Goal: Use online tool/utility: Utilize a website feature to perform a specific function

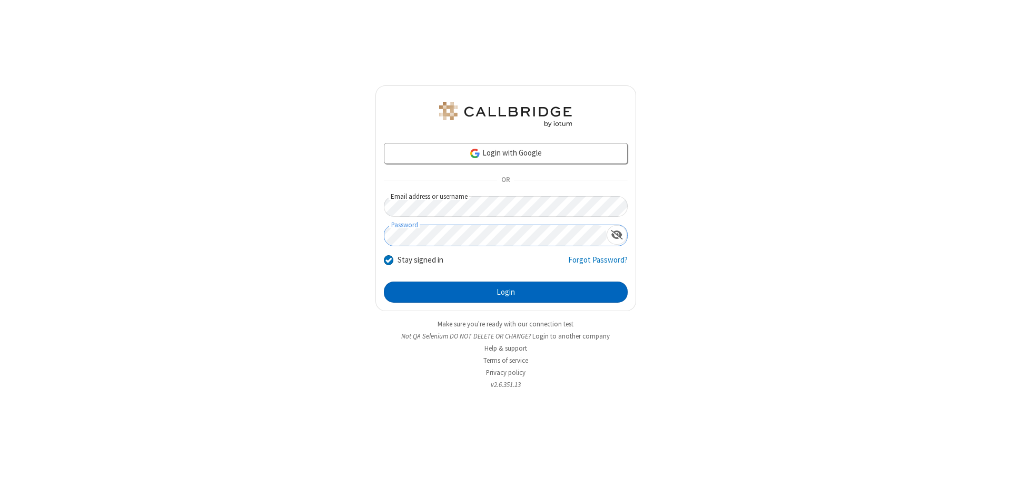
click at [506, 292] on button "Login" at bounding box center [506, 291] width 244 height 21
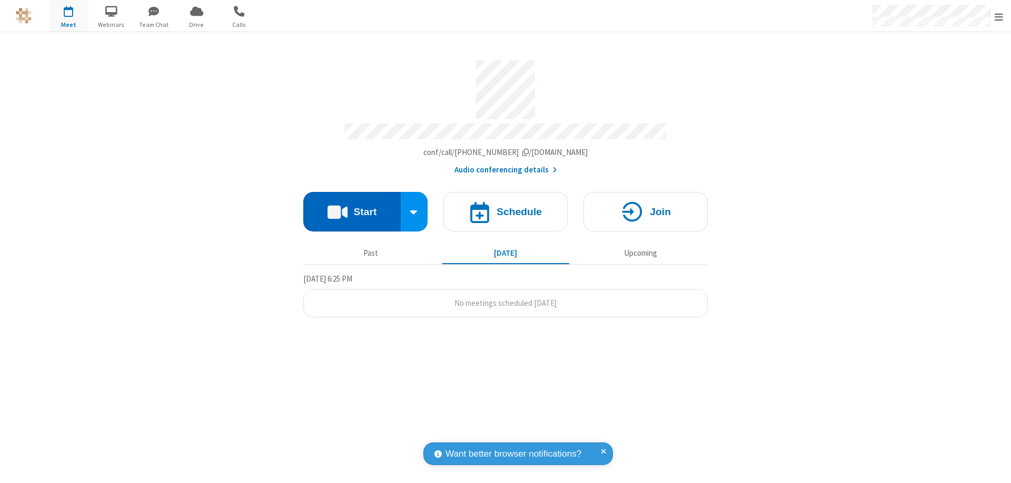
click at [352, 207] on button "Start" at bounding box center [351, 212] width 97 height 40
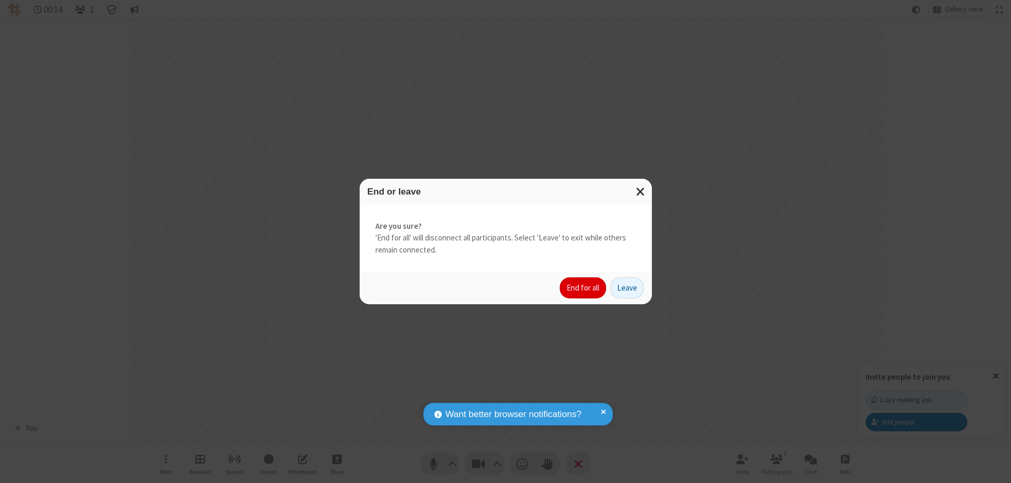
click at [584, 288] on button "End for all" at bounding box center [583, 287] width 46 height 21
